Goal: Register for event/course

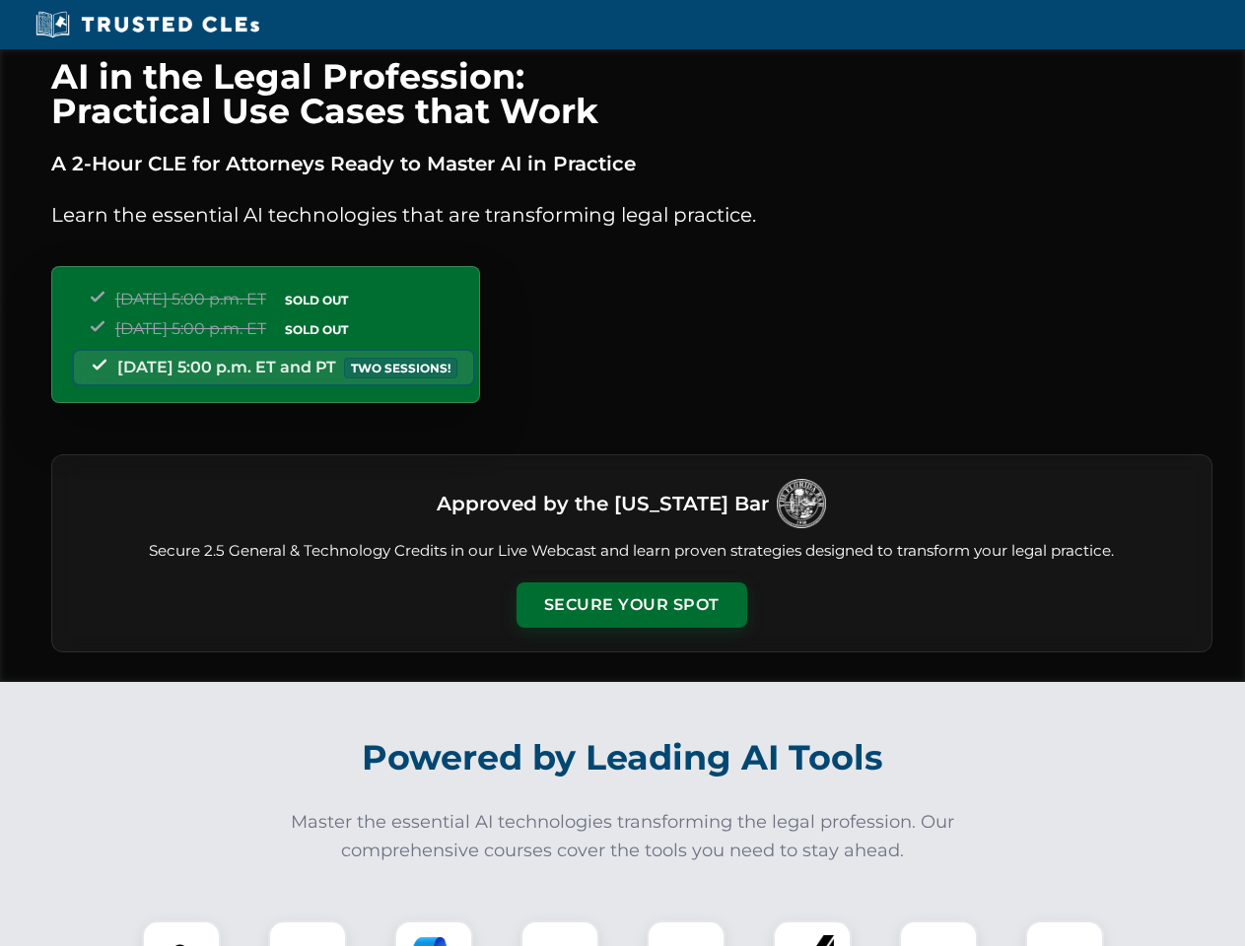
click at [631, 605] on button "Secure Your Spot" at bounding box center [632, 605] width 231 height 45
click at [181, 934] on img at bounding box center [181, 960] width 57 height 57
